Goal: Task Accomplishment & Management: Use online tool/utility

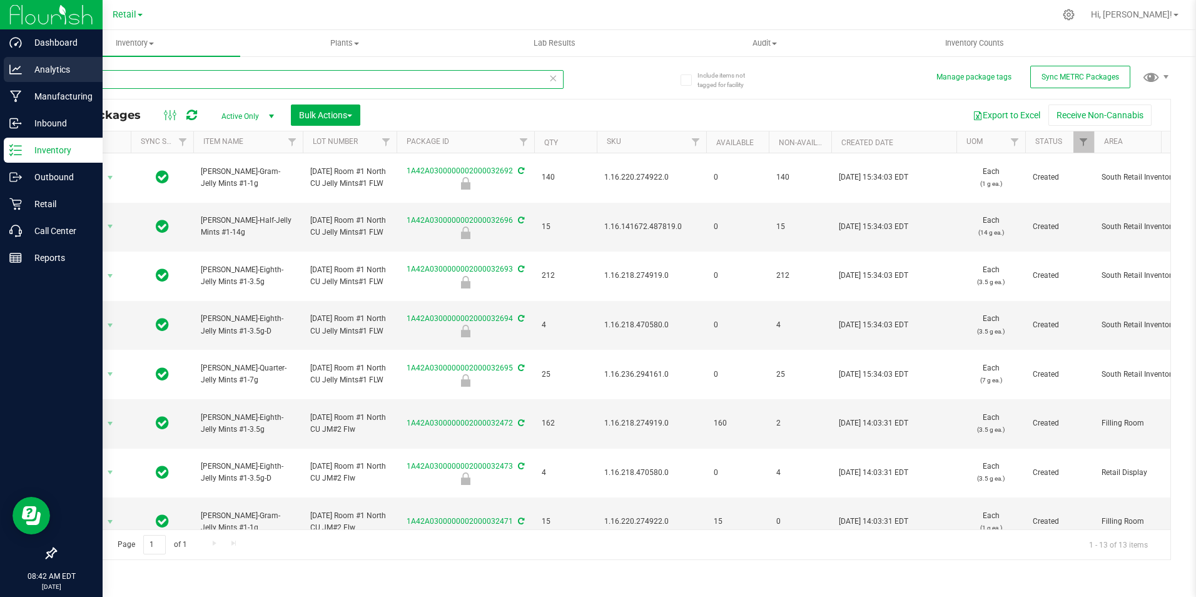
drag, startPoint x: 130, startPoint y: 82, endPoint x: 20, endPoint y: 74, distance: 110.4
click at [20, 74] on div "Dashboard Analytics Manufacturing Inbound Inventory Outbound Retail Call Center…" at bounding box center [598, 298] width 1196 height 597
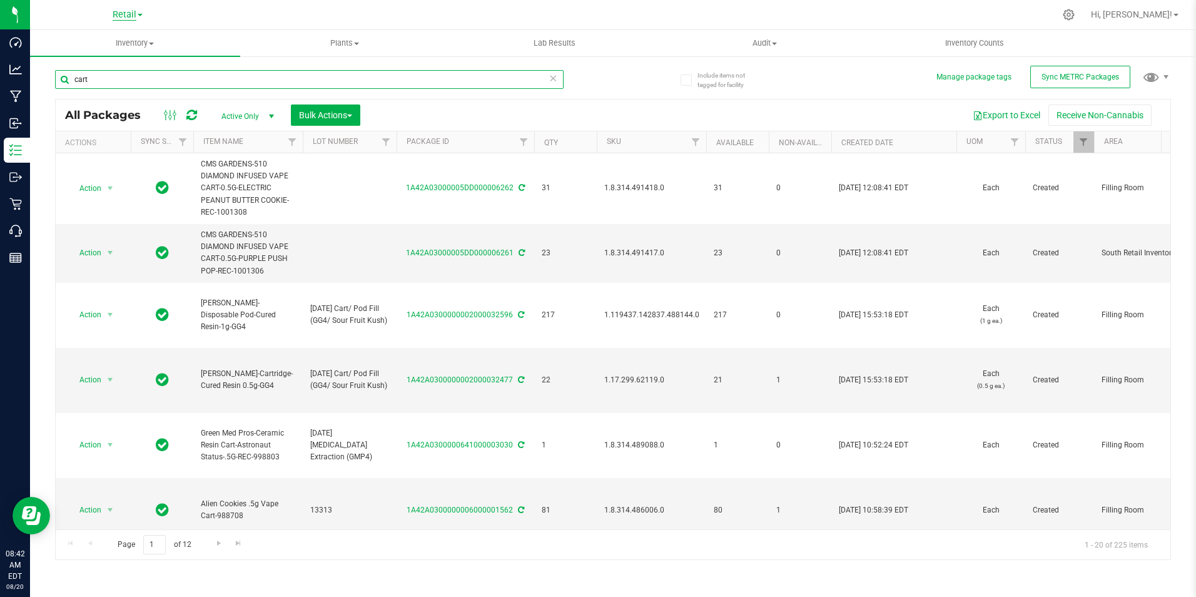
type input "cart"
click at [129, 12] on span "Retail" at bounding box center [125, 14] width 24 height 11
click at [121, 41] on link "Cultivation" at bounding box center [127, 44] width 183 height 17
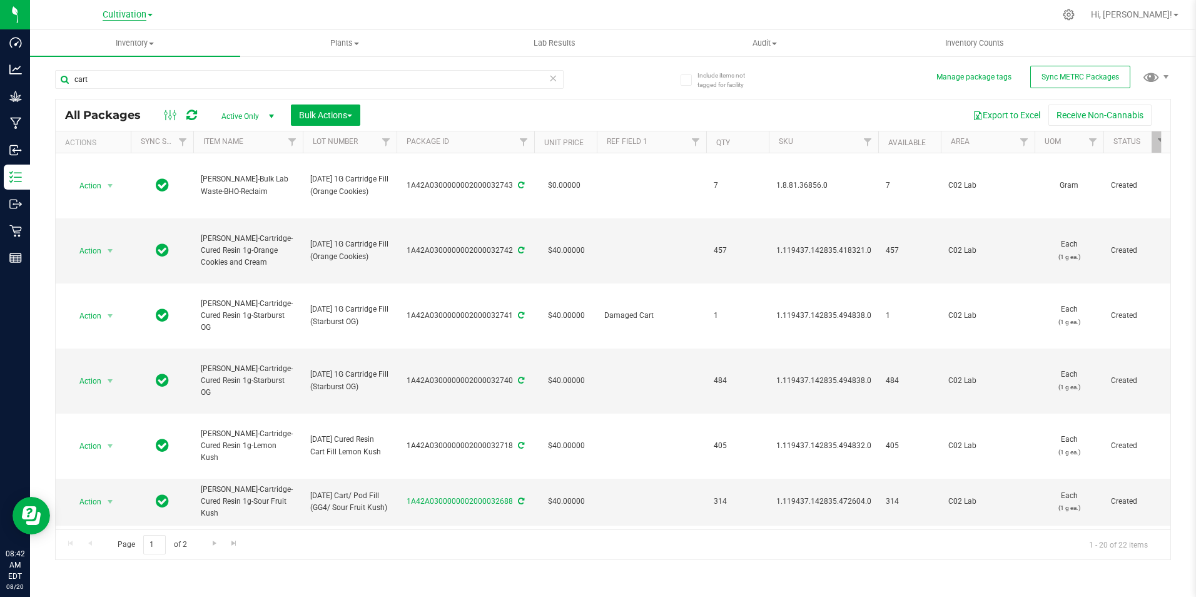
click at [131, 18] on span "Cultivation" at bounding box center [125, 14] width 44 height 11
click at [109, 80] on link "Retail" at bounding box center [127, 77] width 183 height 17
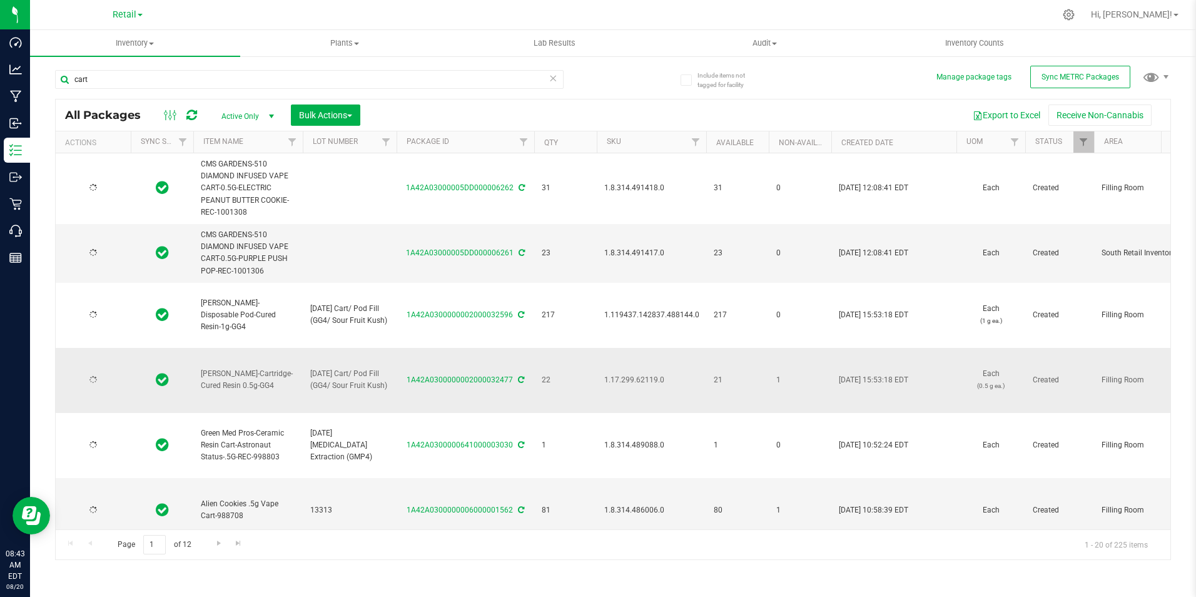
type input "[DATE]"
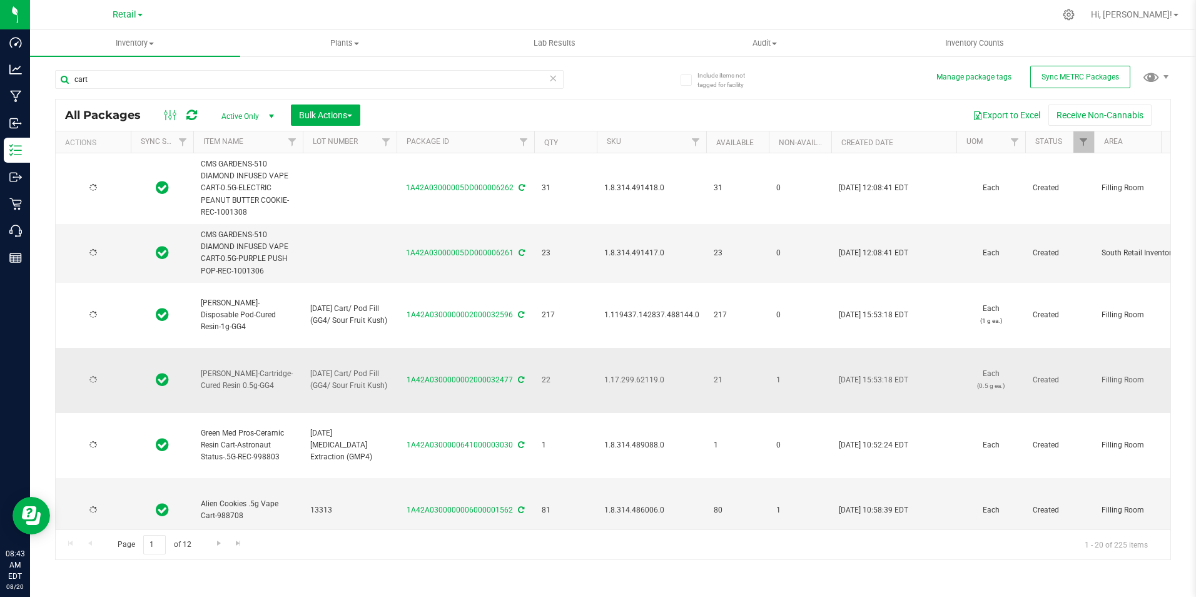
type input "[DATE]"
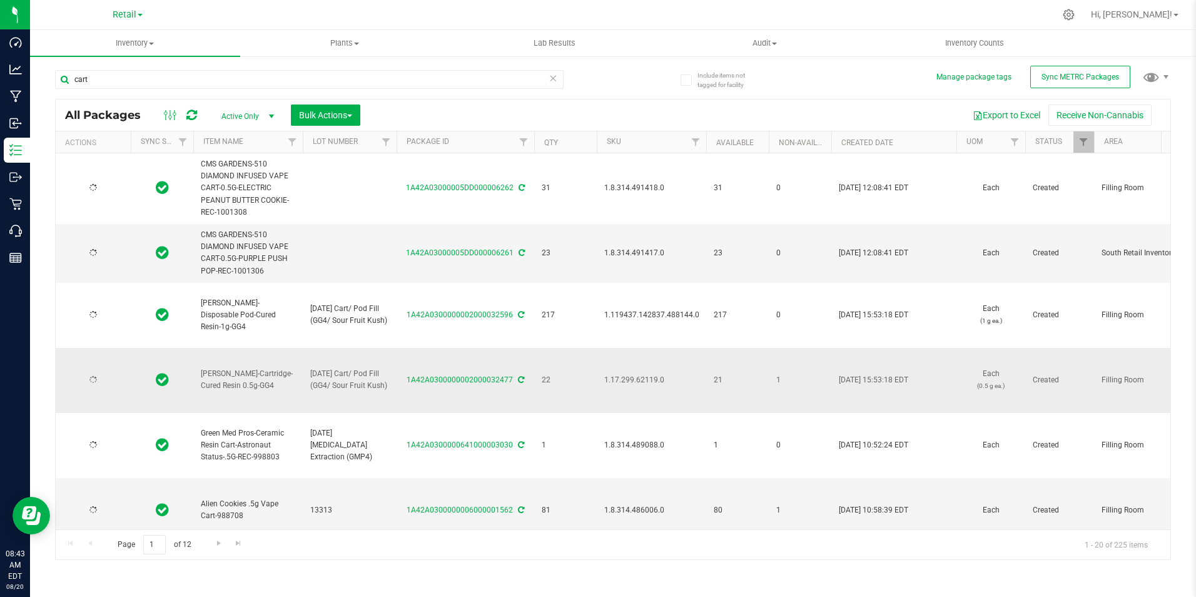
type input "[DATE]"
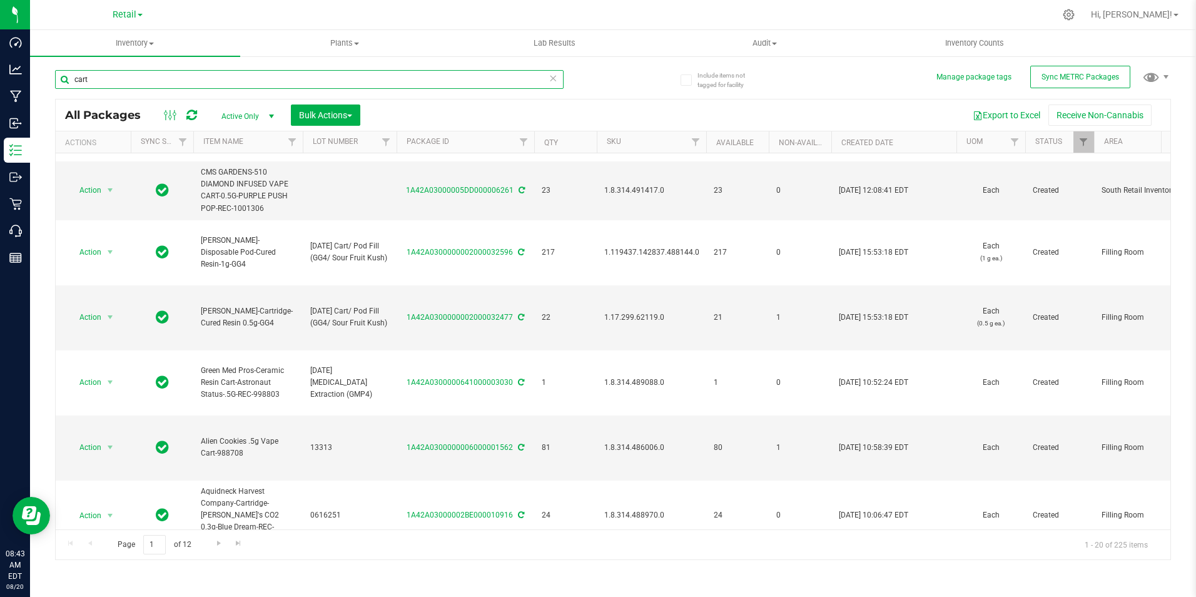
drag, startPoint x: 146, startPoint y: 84, endPoint x: -16, endPoint y: 64, distance: 163.2
click at [0, 64] on html "Dashboard Analytics Manufacturing Inbound Inventory Outbound Retail Call Center…" at bounding box center [598, 298] width 1196 height 597
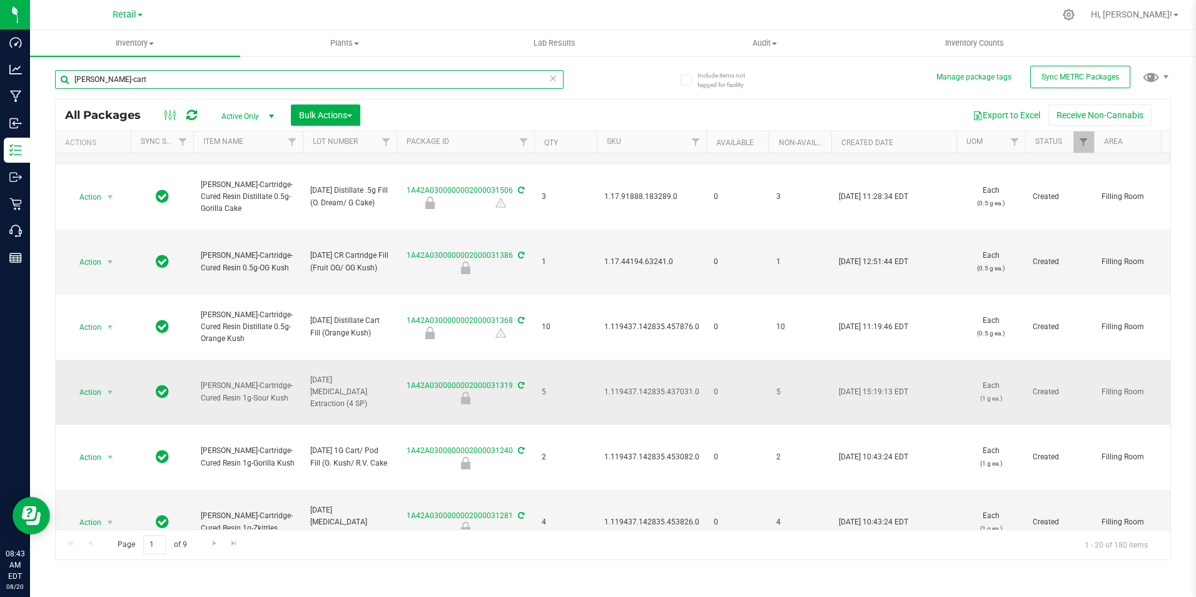
scroll to position [885, 0]
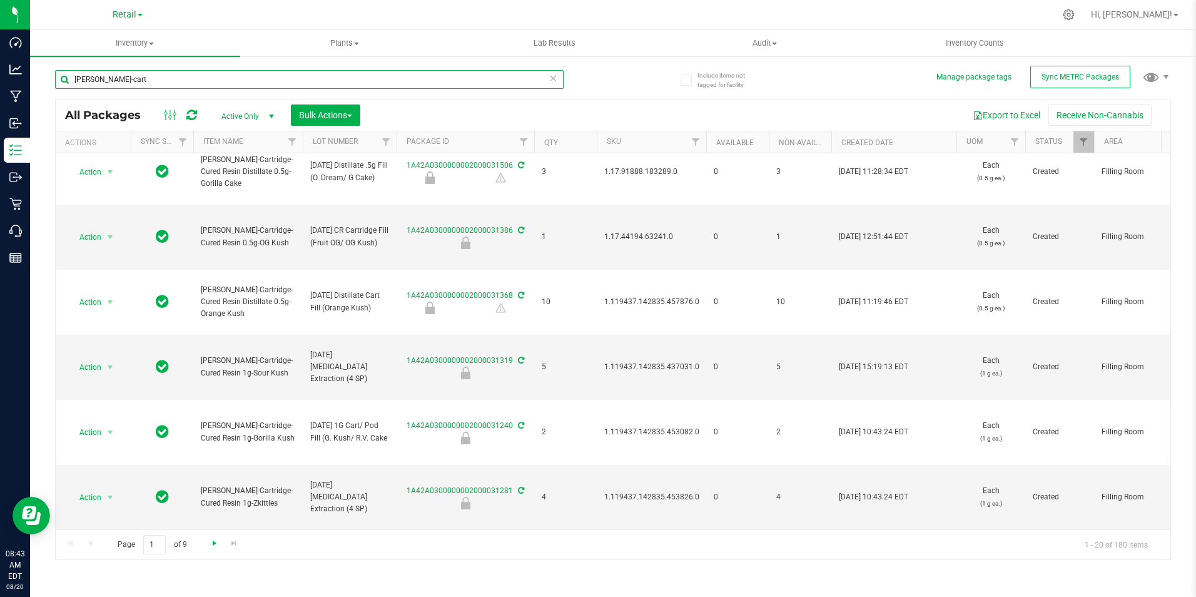
type input "[PERSON_NAME]-cart"
click at [210, 544] on span "Go to the next page" at bounding box center [215, 543] width 10 height 10
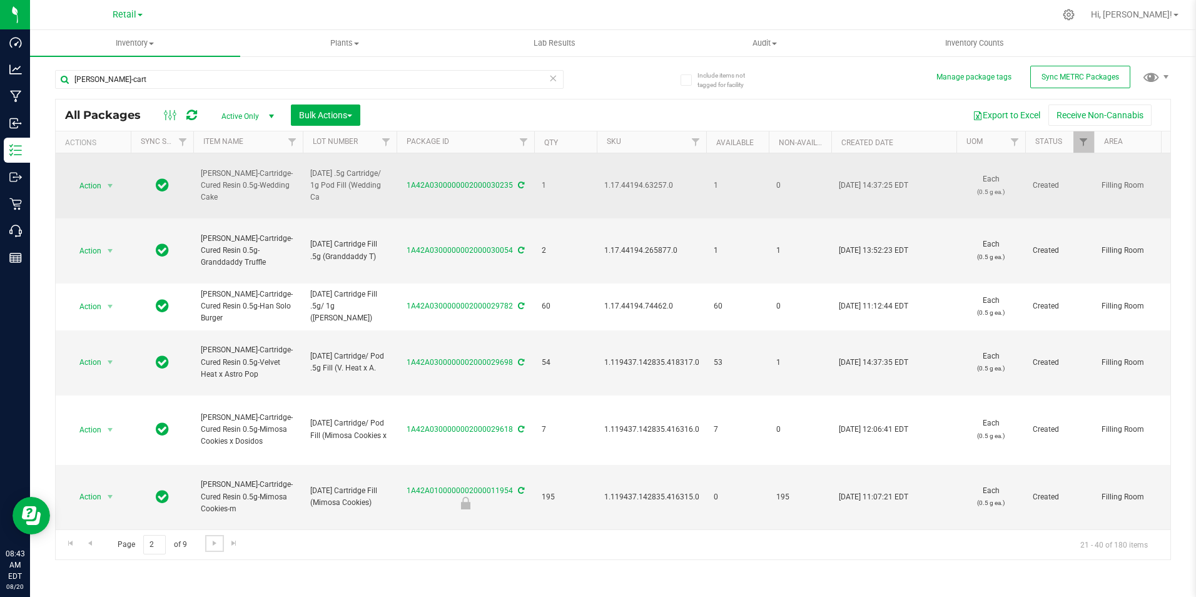
scroll to position [918, 0]
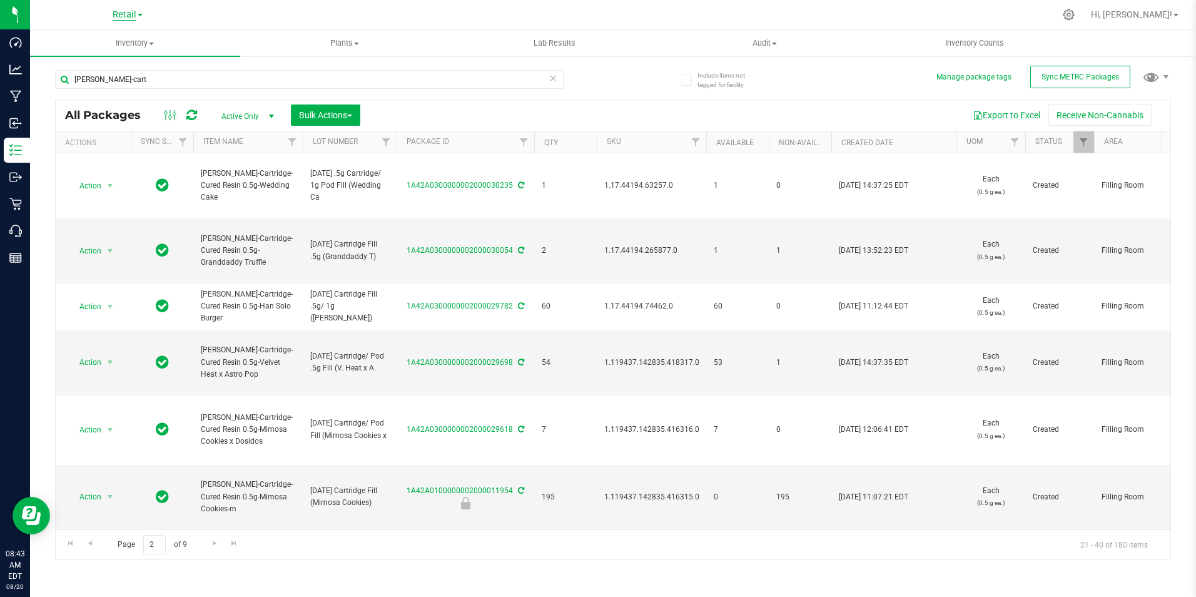
click at [129, 16] on span "Retail" at bounding box center [125, 14] width 24 height 11
click at [136, 45] on link "Cultivation" at bounding box center [127, 44] width 183 height 17
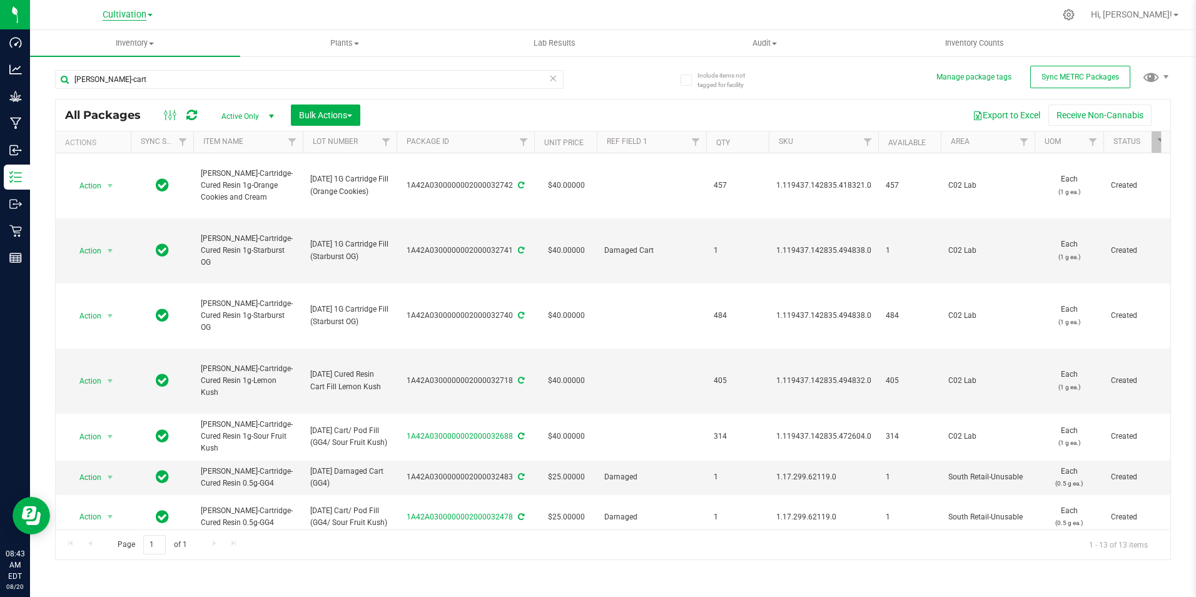
click at [133, 19] on span "Cultivation" at bounding box center [125, 14] width 44 height 11
click at [124, 71] on link "Retail" at bounding box center [127, 77] width 183 height 17
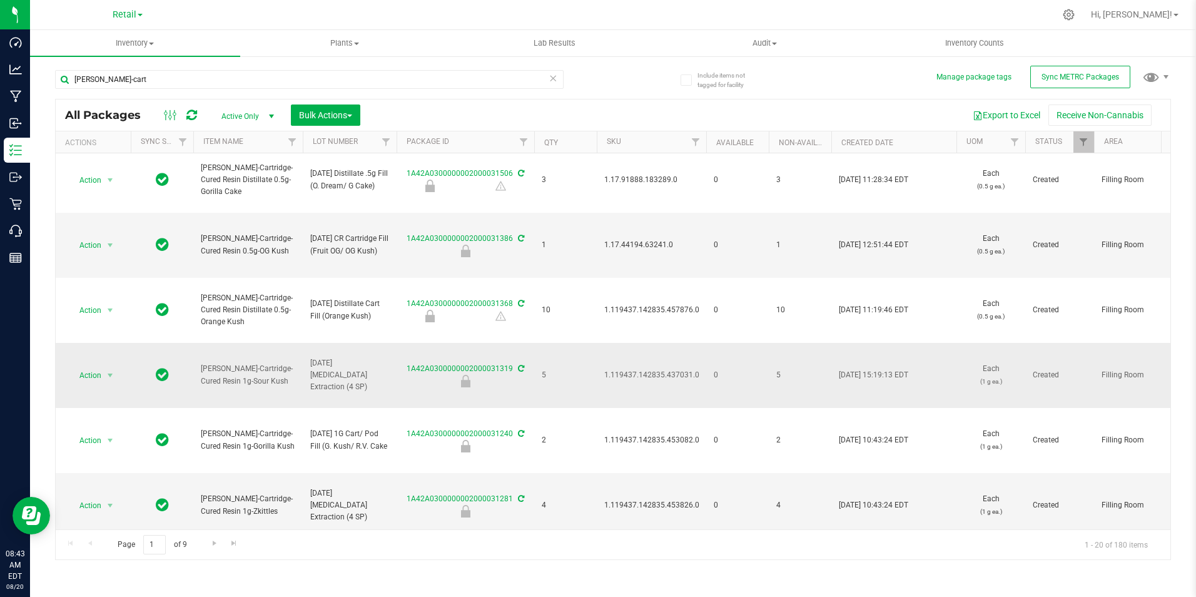
scroll to position [885, 0]
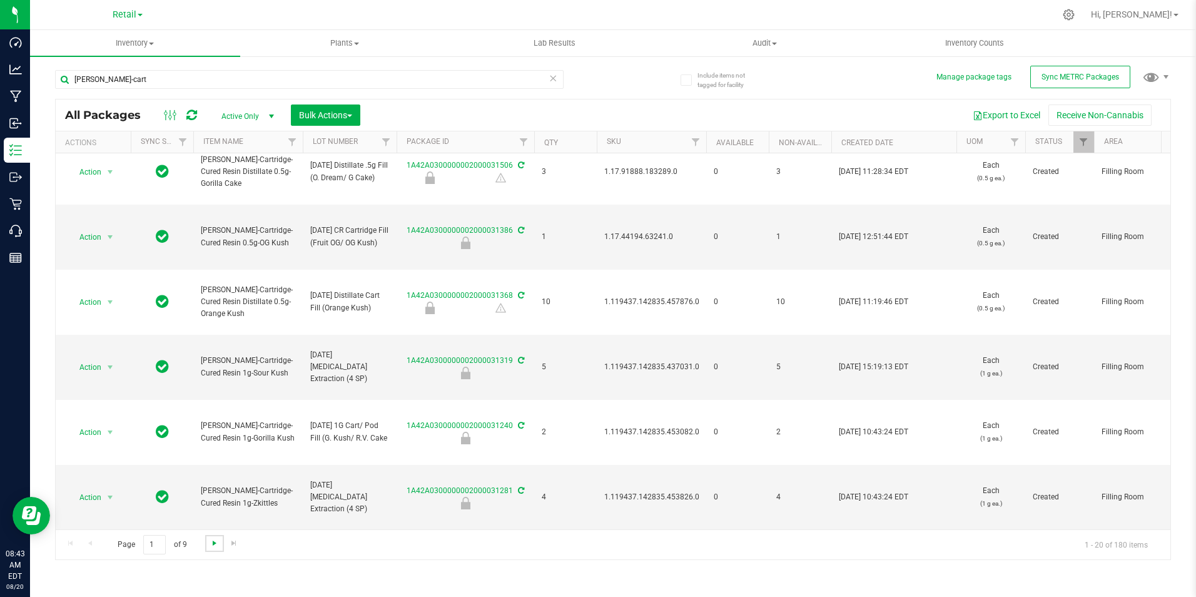
click at [213, 543] on span "Go to the next page" at bounding box center [215, 543] width 10 height 10
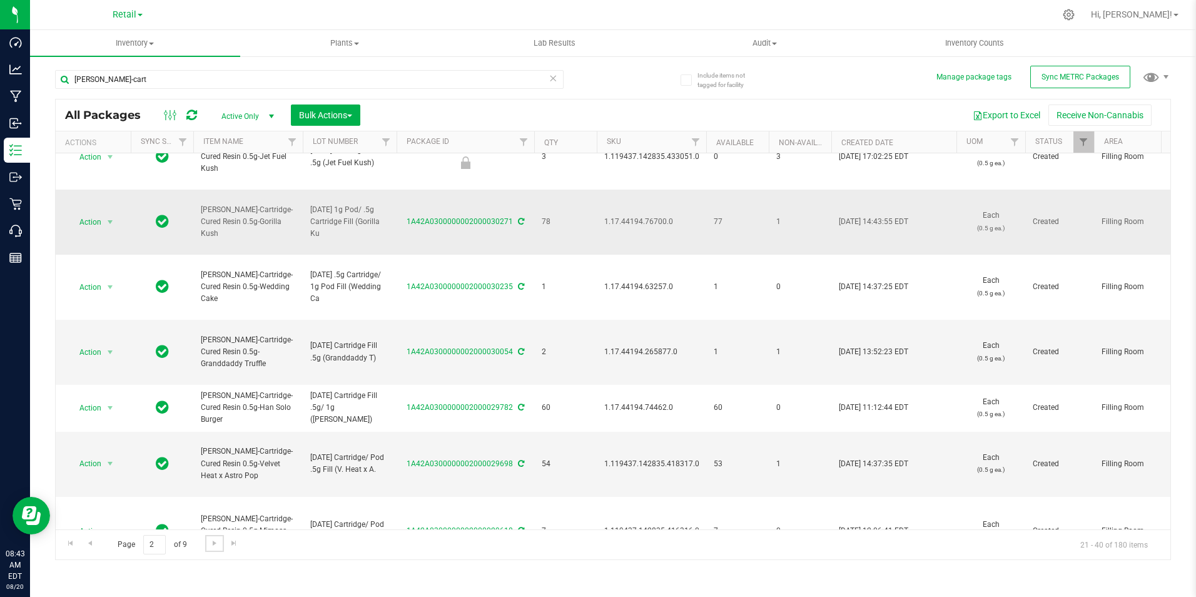
scroll to position [918, 0]
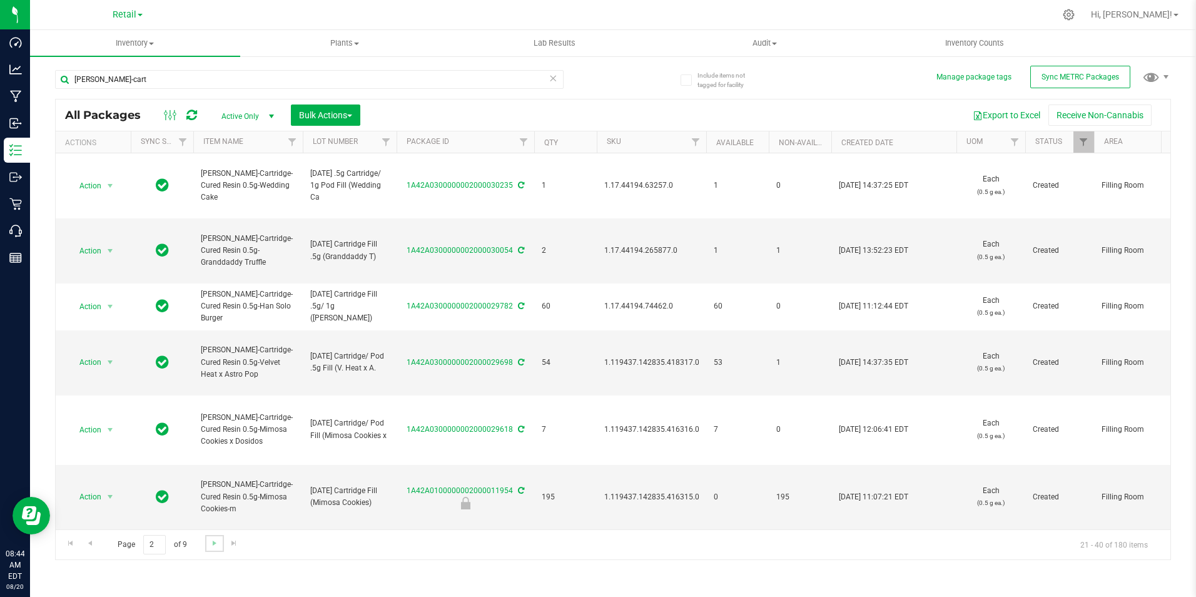
click at [208, 544] on link "Go to the next page" at bounding box center [214, 543] width 18 height 17
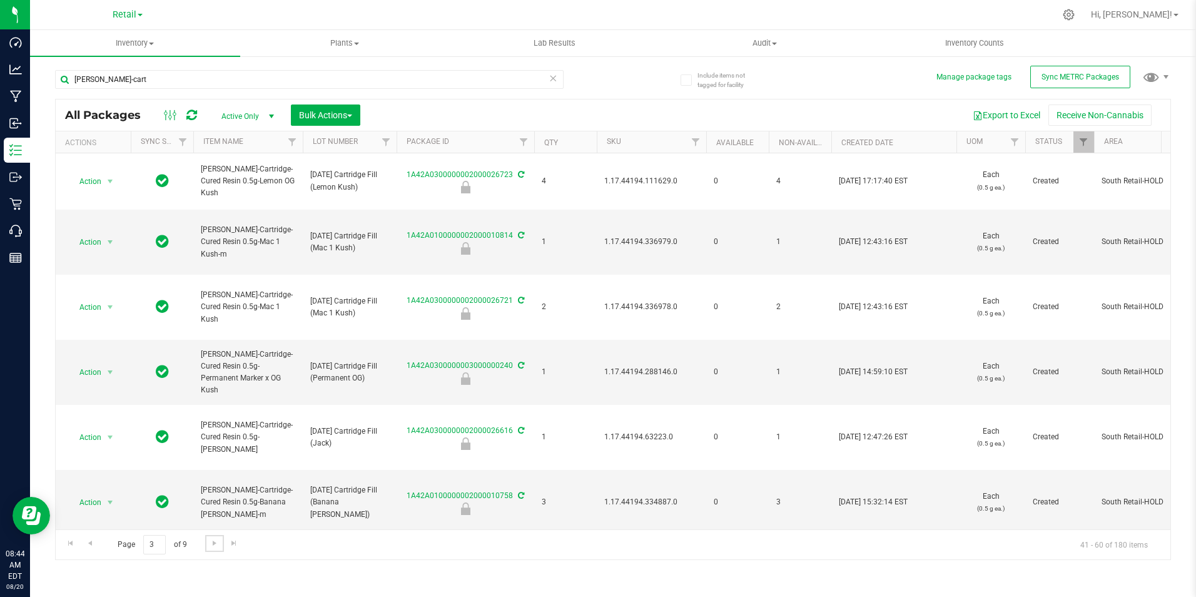
scroll to position [907, 0]
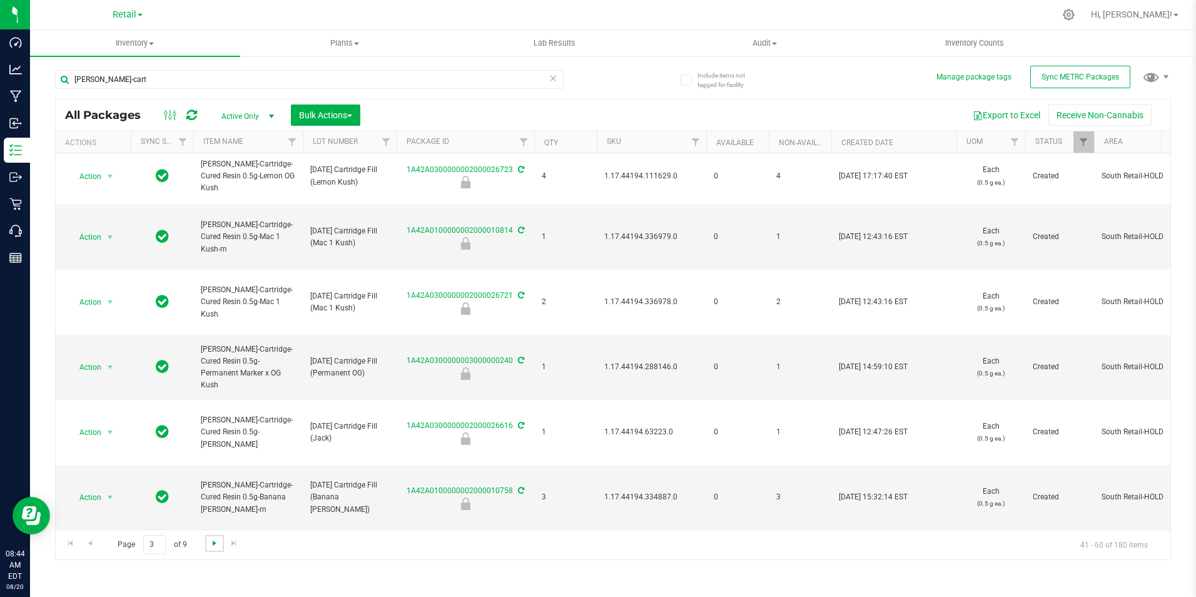
click at [216, 545] on span "Go to the next page" at bounding box center [215, 543] width 10 height 10
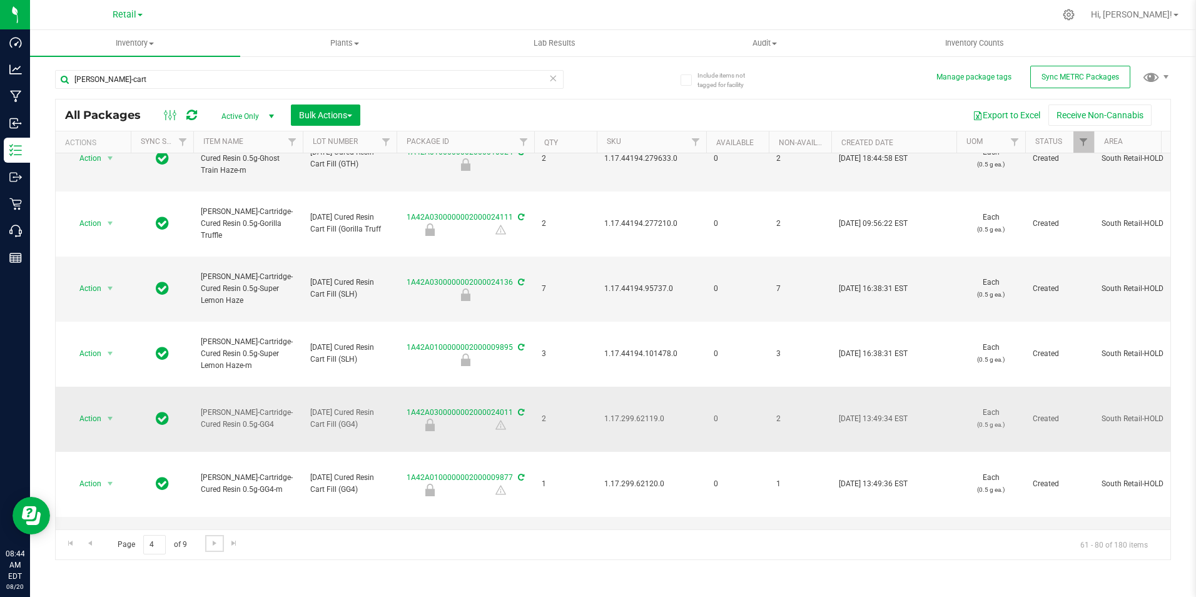
scroll to position [926, 0]
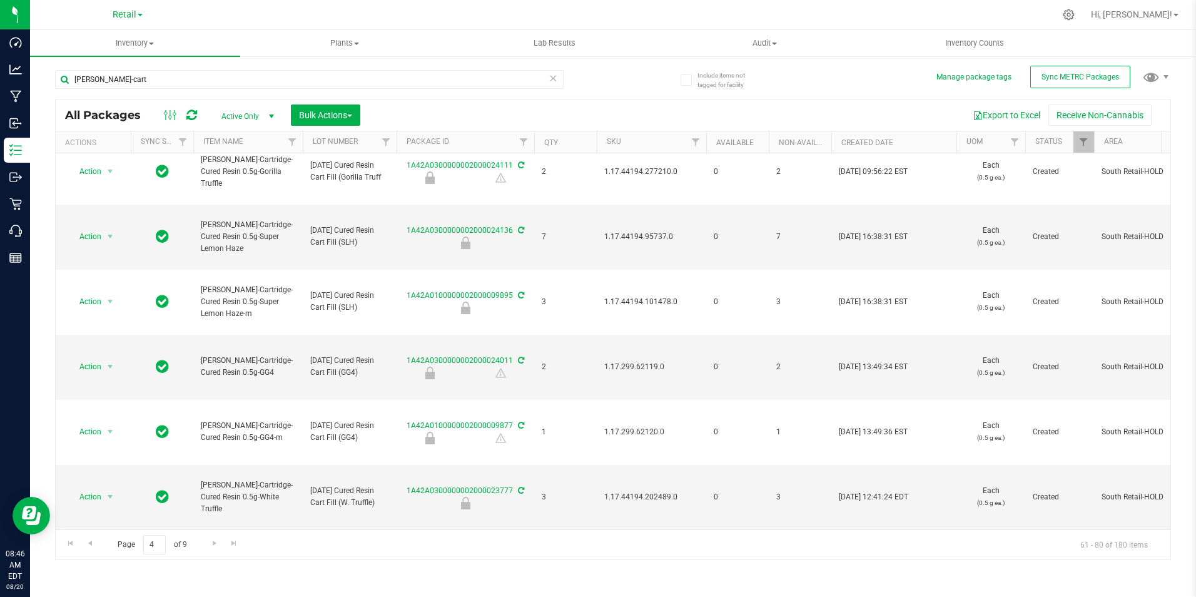
click at [631, 100] on div "All Packages Active Only Active Only Lab Samples Locked All External Internal B…" at bounding box center [613, 114] width 1115 height 31
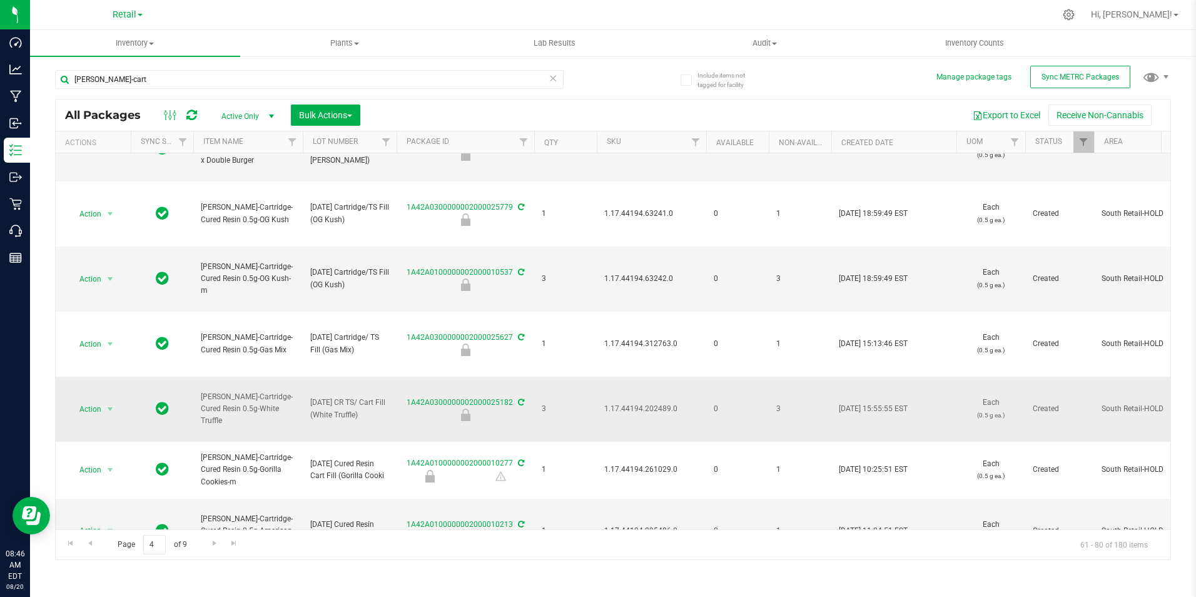
scroll to position [0, 0]
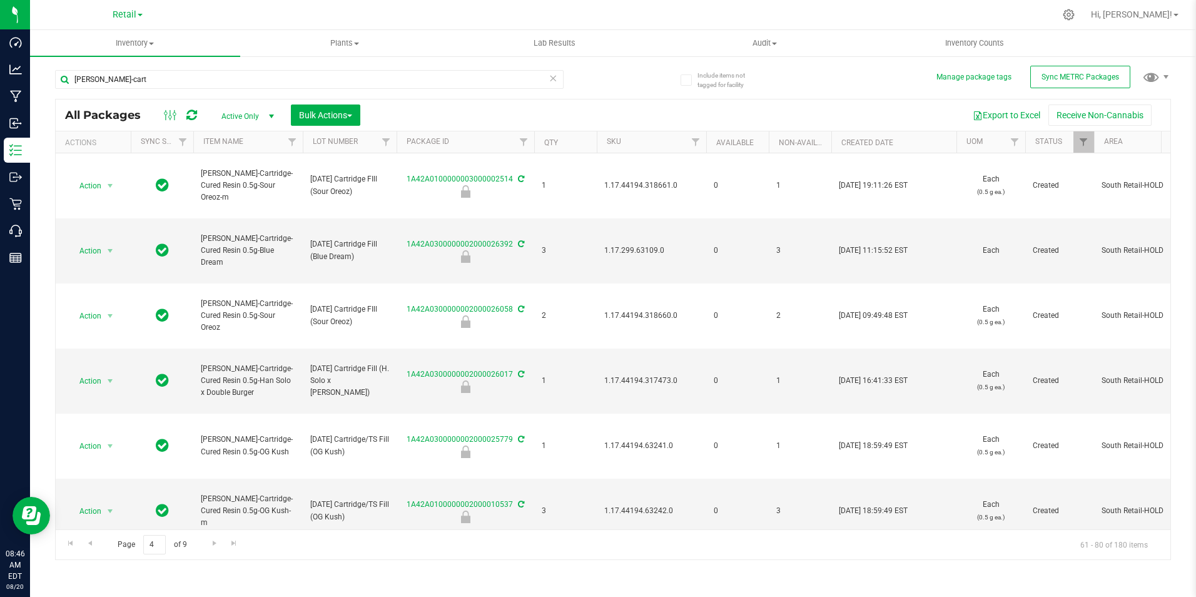
click at [625, 118] on div "Export to Excel Receive Non-Cannabis" at bounding box center [765, 114] width 791 height 21
click at [617, 120] on div "Export to Excel Receive Non-Cannabis" at bounding box center [765, 114] width 791 height 21
click at [622, 99] on div "All Packages Active Only Active Only Lab Samples Locked All External Internal B…" at bounding box center [613, 114] width 1115 height 31
click at [643, 111] on div "Export to Excel Receive Non-Cannabis" at bounding box center [765, 114] width 791 height 21
click at [642, 114] on div "Export to Excel Receive Non-Cannabis" at bounding box center [765, 114] width 791 height 21
